Goal: Transaction & Acquisition: Purchase product/service

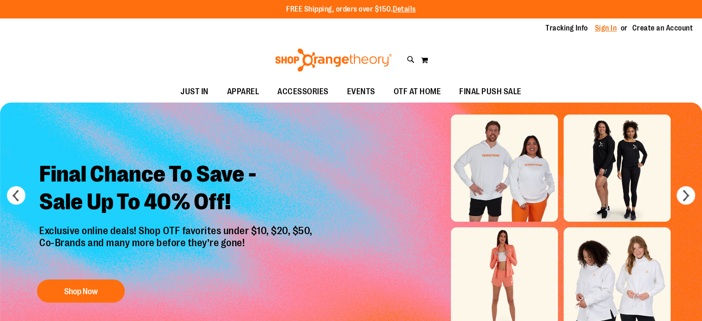
click at [613, 28] on link "Sign In" at bounding box center [606, 28] width 22 height 10
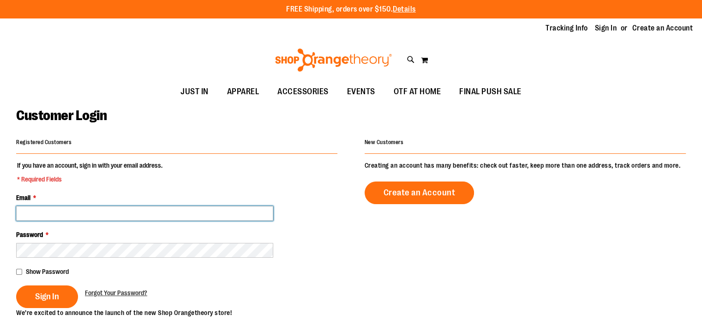
click at [154, 213] on input "Email *" at bounding box center [144, 213] width 257 height 15
type input "**********"
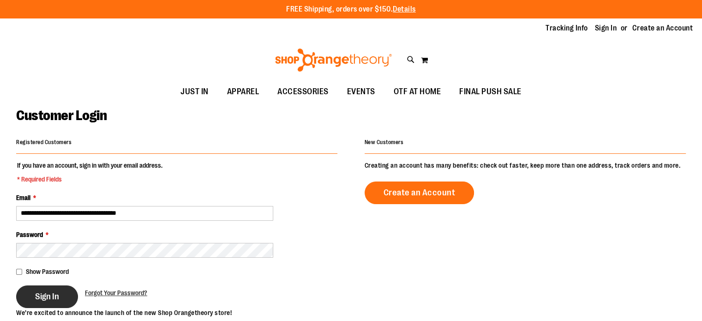
click at [49, 294] on span "Sign In" at bounding box center [47, 296] width 24 height 10
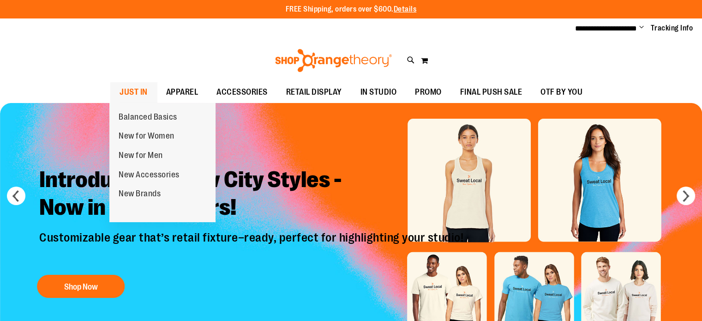
click at [128, 93] on span "JUST IN" at bounding box center [134, 92] width 28 height 21
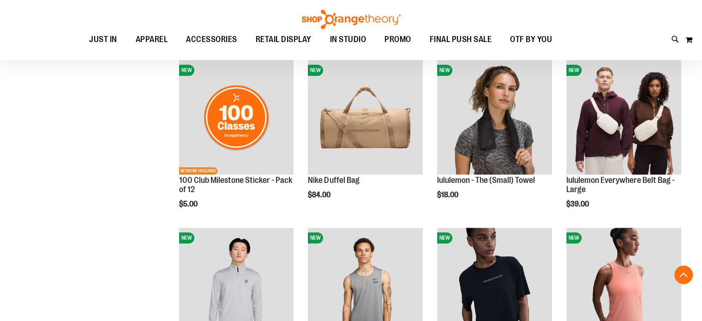
scroll to position [649, 0]
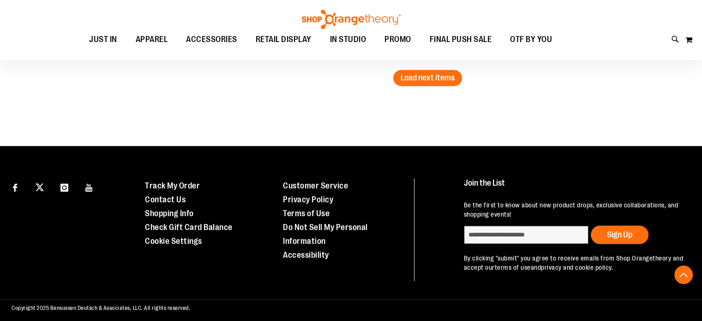
scroll to position [1622, 0]
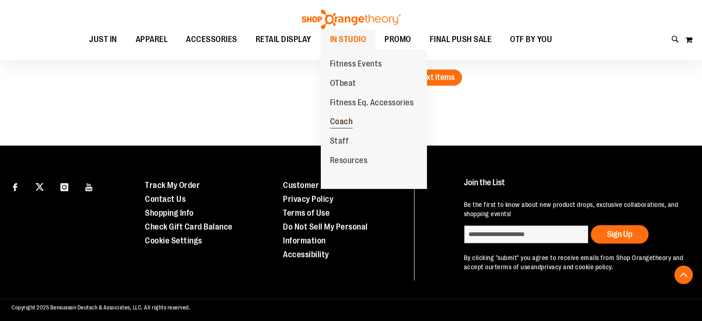
click at [343, 122] on span "Coach" at bounding box center [341, 123] width 23 height 12
